Goal: Task Accomplishment & Management: Use online tool/utility

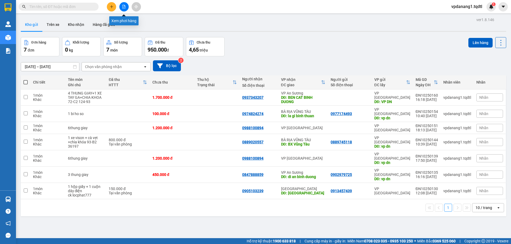
click at [123, 6] on icon "file-add" at bounding box center [124, 7] width 4 height 4
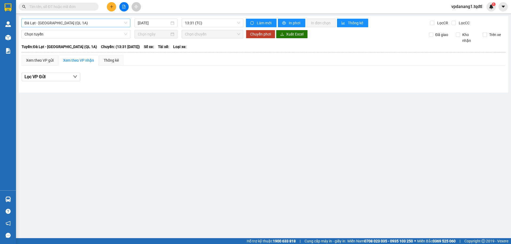
click at [69, 21] on span "Đà Lạt - [GEOGRAPHIC_DATA] (QL 1A)" at bounding box center [76, 23] width 103 height 8
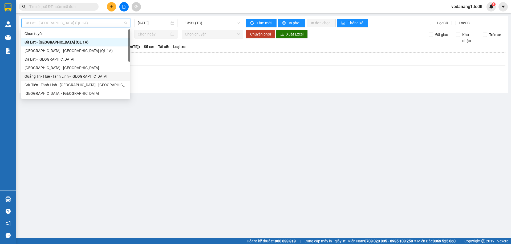
click at [89, 75] on div "Quảng Trị - Huế - Tánh Linh - [GEOGRAPHIC_DATA]" at bounding box center [76, 76] width 103 height 6
type input "[DATE]"
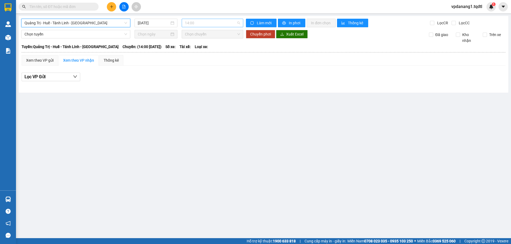
click at [214, 25] on span "14:00" at bounding box center [212, 23] width 55 height 8
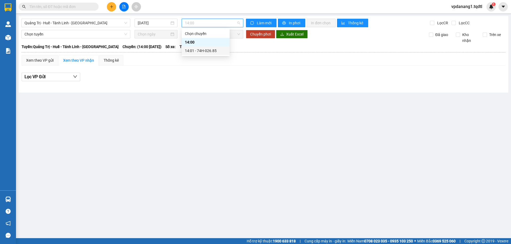
click at [223, 48] on div "14:01 - 74H-026.85" at bounding box center [206, 51] width 42 height 6
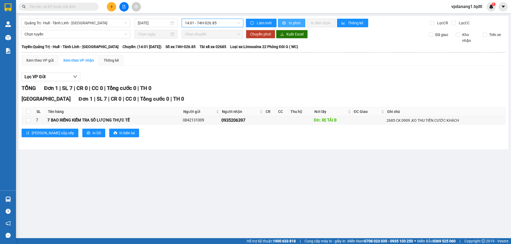
click at [297, 22] on span "In phơi" at bounding box center [295, 23] width 12 height 6
click at [96, 23] on span "Quảng Trị - Huế - Tánh Linh - [GEOGRAPHIC_DATA]" at bounding box center [76, 23] width 103 height 8
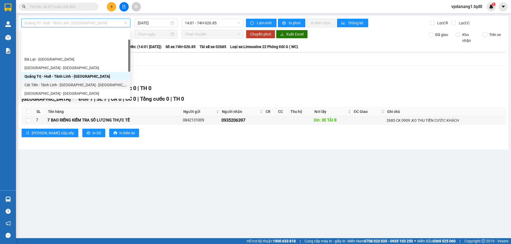
scroll to position [27, 0]
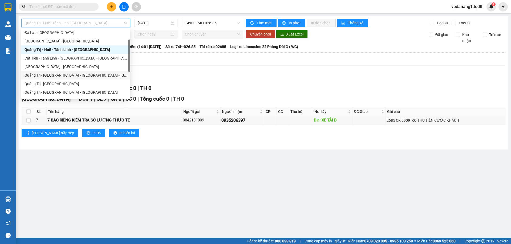
click at [84, 75] on div "Quảng Trị - [GEOGRAPHIC_DATA] - [GEOGRAPHIC_DATA] - [GEOGRAPHIC_DATA]" at bounding box center [76, 75] width 103 height 6
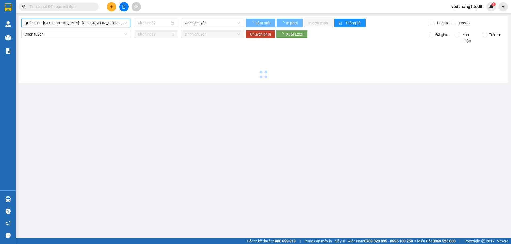
type input "[DATE]"
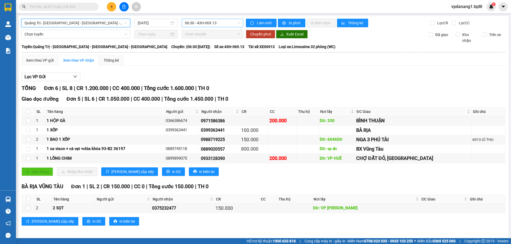
click at [226, 24] on span "06:30 - 43H-069.13" at bounding box center [212, 23] width 55 height 8
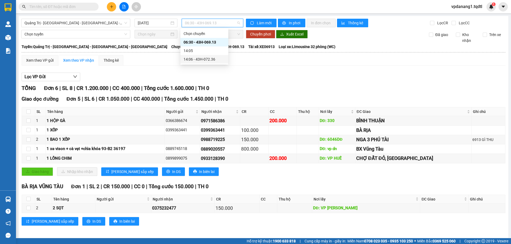
click at [215, 58] on div "14:06 - 43H-072.36" at bounding box center [205, 59] width 42 height 6
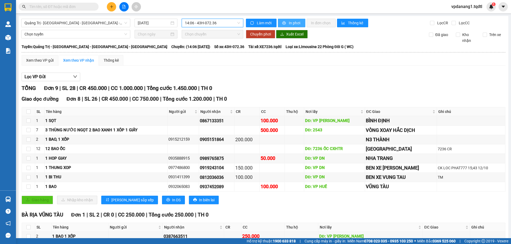
click at [293, 22] on span "In phơi" at bounding box center [295, 23] width 12 height 6
click at [102, 24] on span "Quảng Trị - [GEOGRAPHIC_DATA] - [GEOGRAPHIC_DATA] - [GEOGRAPHIC_DATA]" at bounding box center [76, 23] width 103 height 8
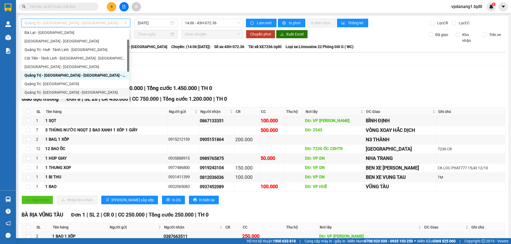
click at [81, 92] on div "Quảng Trị - [GEOGRAPHIC_DATA] - [GEOGRAPHIC_DATA]" at bounding box center [76, 92] width 102 height 6
type input "[DATE]"
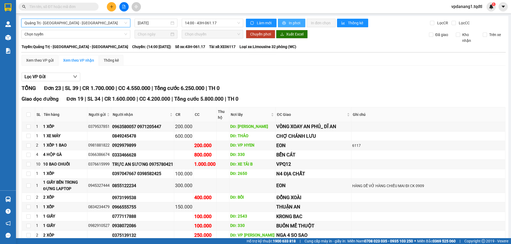
click at [289, 23] on span "In phơi" at bounding box center [295, 23] width 12 height 6
click at [92, 23] on span "Quảng Trị - [GEOGRAPHIC_DATA] - [GEOGRAPHIC_DATA]" at bounding box center [76, 23] width 103 height 8
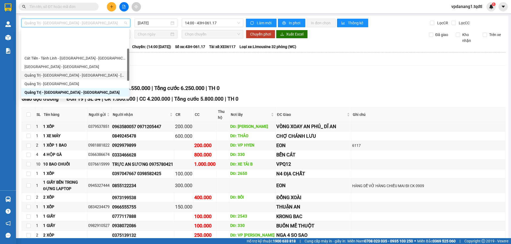
scroll to position [53, 0]
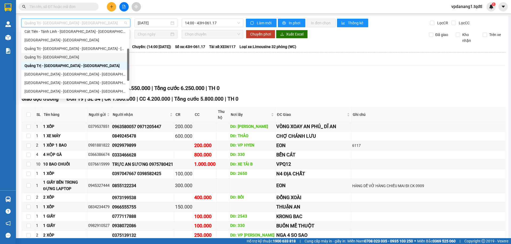
click at [58, 58] on div "Quảng Trị - [GEOGRAPHIC_DATA]" at bounding box center [76, 57] width 102 height 6
type input "[DATE]"
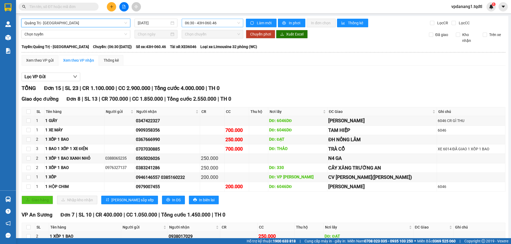
click at [226, 22] on span "06:30 - 43H-060.46" at bounding box center [212, 23] width 55 height 8
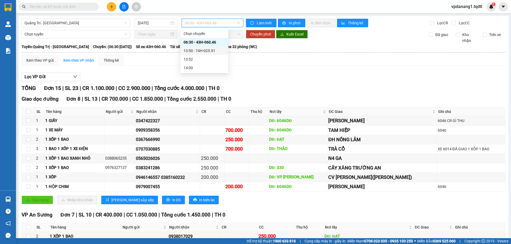
click at [211, 51] on div "13:50 - 74H-025.91" at bounding box center [205, 51] width 42 height 6
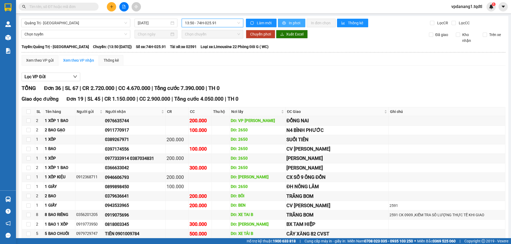
click at [296, 23] on span "In phơi" at bounding box center [295, 23] width 12 height 6
click at [66, 24] on span "Quảng Trị - [GEOGRAPHIC_DATA]" at bounding box center [76, 23] width 103 height 8
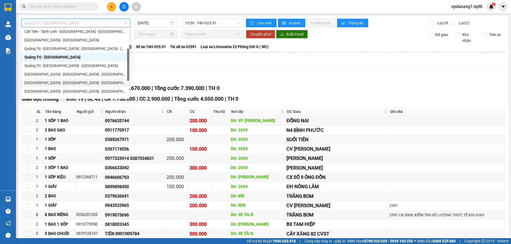
click at [75, 82] on div "[GEOGRAPHIC_DATA] - [GEOGRAPHIC_DATA] - [GEOGRAPHIC_DATA]" at bounding box center [76, 83] width 102 height 6
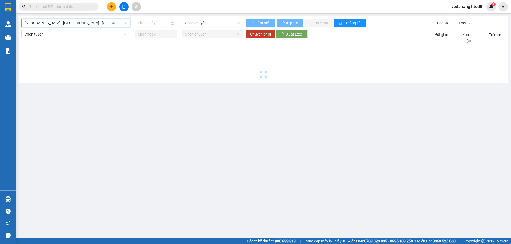
type input "[DATE]"
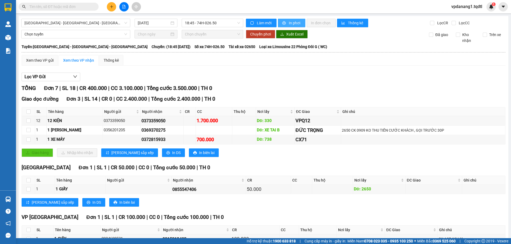
click at [294, 23] on span "In phơi" at bounding box center [295, 23] width 12 height 6
click at [99, 23] on span "[GEOGRAPHIC_DATA] - [GEOGRAPHIC_DATA] - [GEOGRAPHIC_DATA]" at bounding box center [76, 23] width 103 height 8
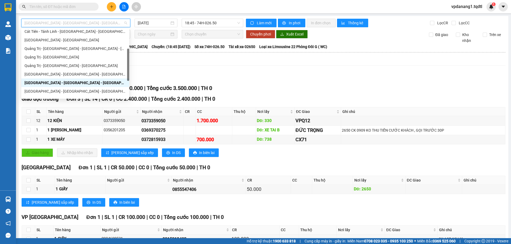
click at [73, 80] on div "[GEOGRAPHIC_DATA] - [GEOGRAPHIC_DATA] - [GEOGRAPHIC_DATA]" at bounding box center [76, 83] width 102 height 6
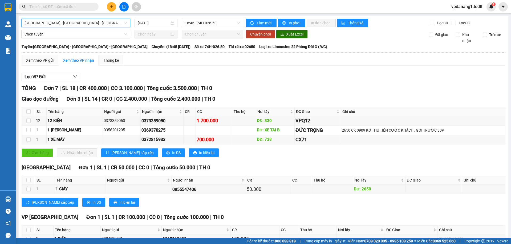
click at [98, 23] on span "[GEOGRAPHIC_DATA] - [GEOGRAPHIC_DATA] - [GEOGRAPHIC_DATA]" at bounding box center [76, 23] width 103 height 8
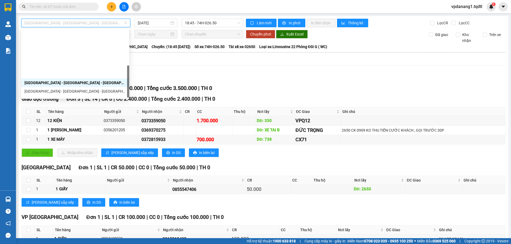
click at [53, 131] on div "Quảng Trị - [GEOGRAPHIC_DATA]" at bounding box center [76, 134] width 102 height 6
type input "[DATE]"
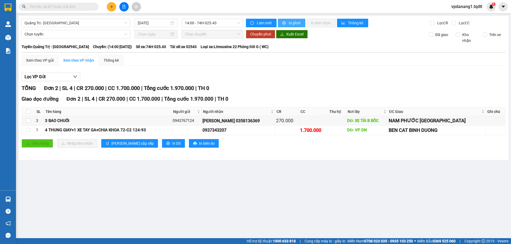
click at [290, 23] on span "In phơi" at bounding box center [295, 23] width 12 height 6
